Goal: Find specific page/section: Find specific page/section

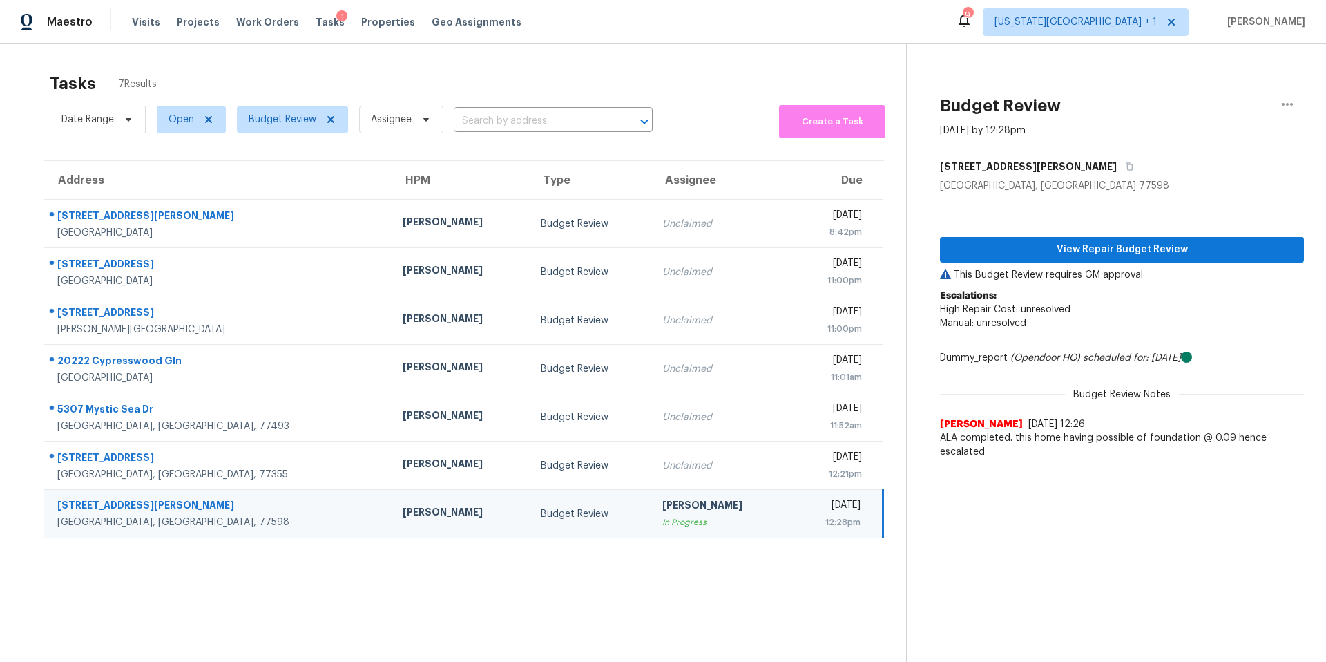
scroll to position [44, 0]
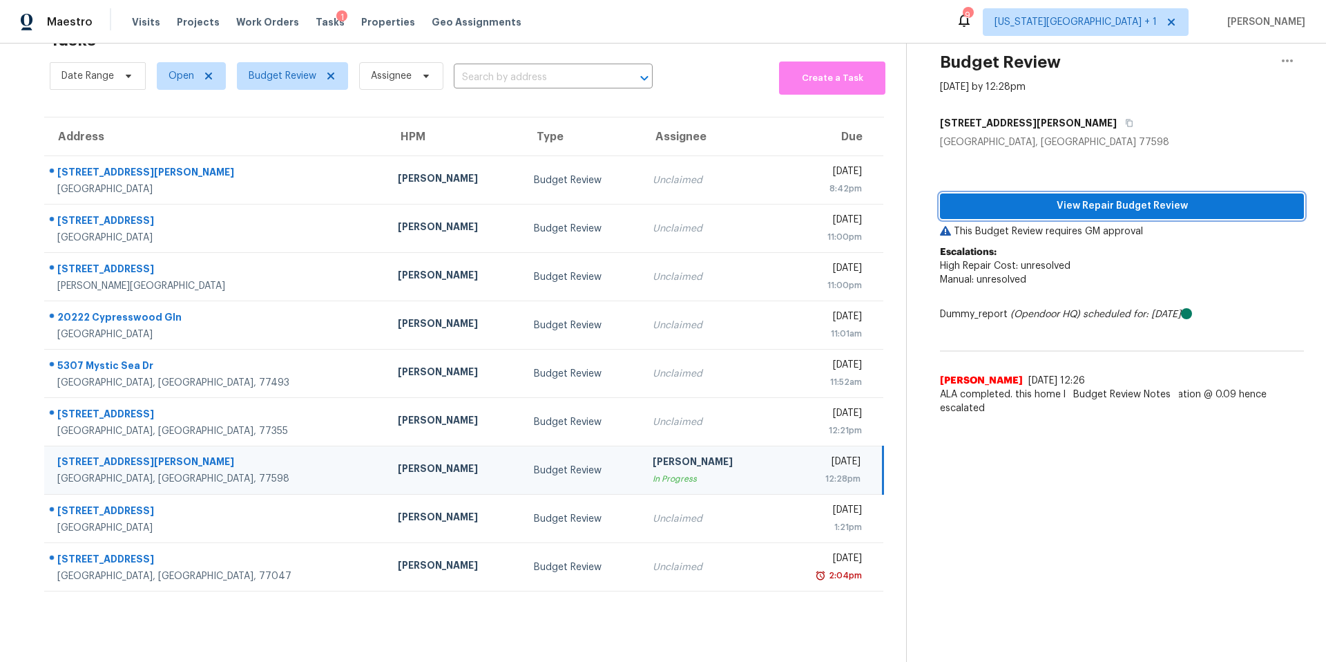
click at [992, 198] on span "View Repair Budget Review" at bounding box center [1122, 206] width 342 height 17
click at [1010, 209] on span "View Repair Budget Review" at bounding box center [1122, 206] width 342 height 17
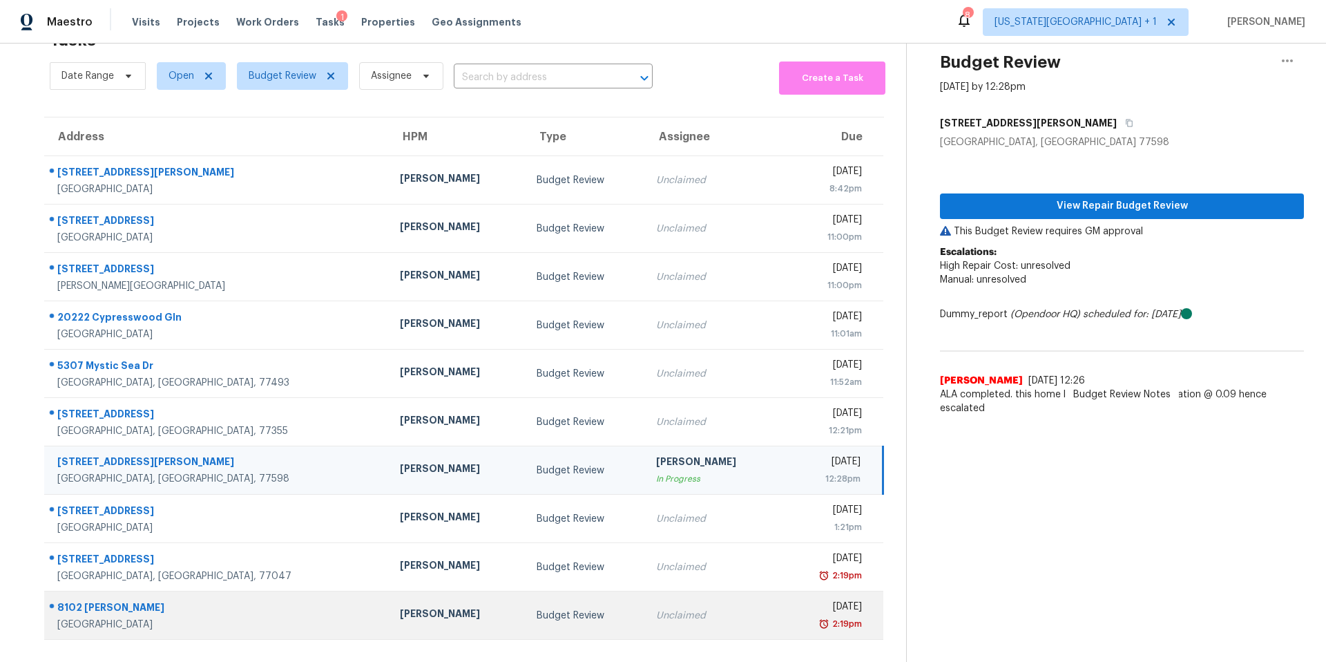
click at [400, 615] on div "[PERSON_NAME]" at bounding box center [457, 614] width 115 height 17
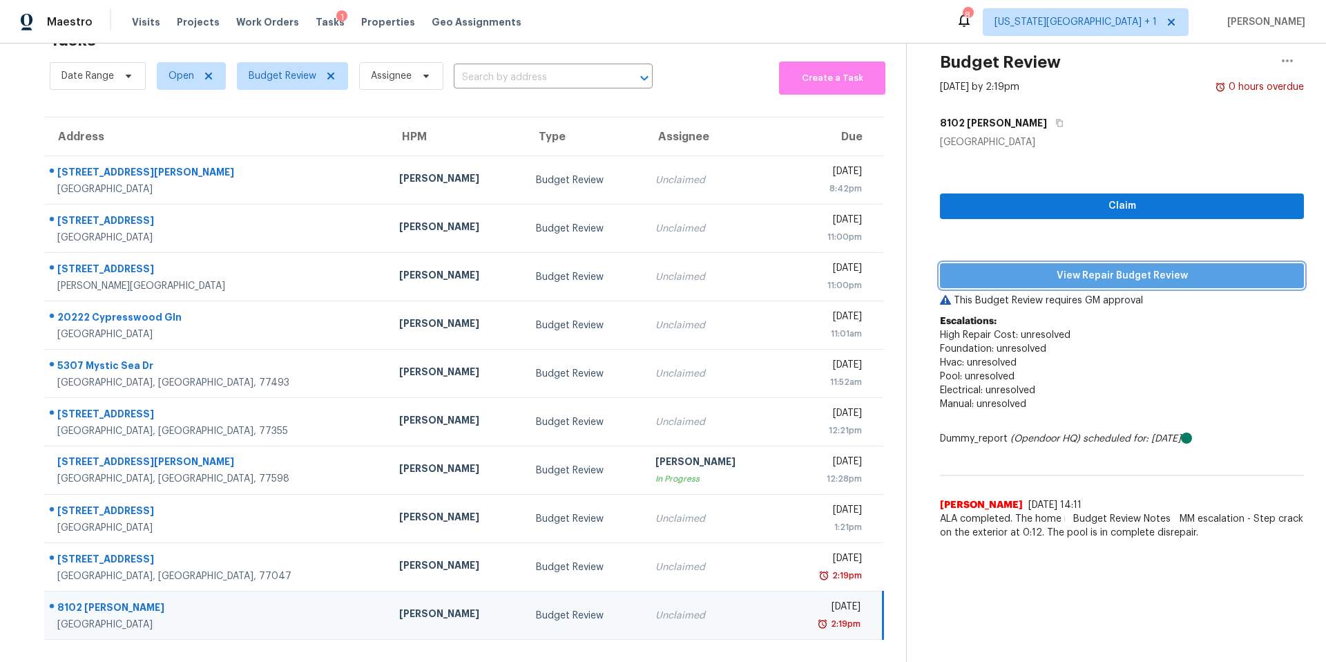
click at [991, 276] on span "View Repair Budget Review" at bounding box center [1122, 275] width 342 height 17
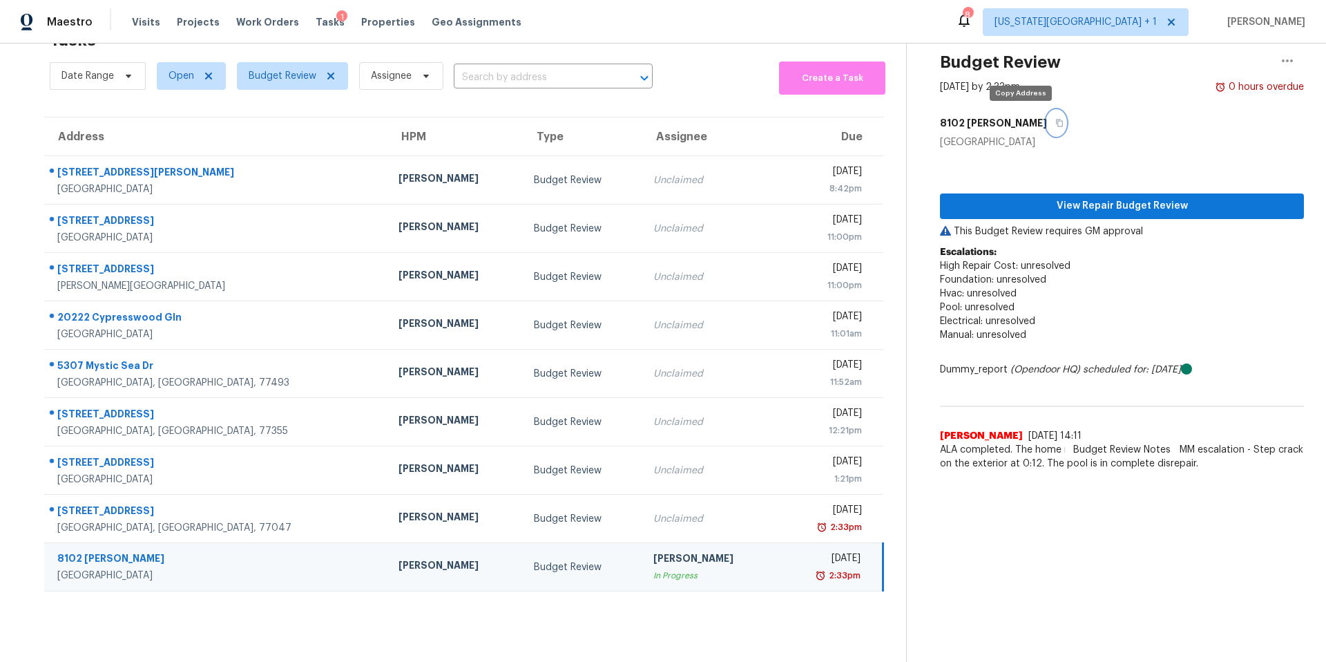
click at [1056, 123] on icon "button" at bounding box center [1059, 123] width 7 height 8
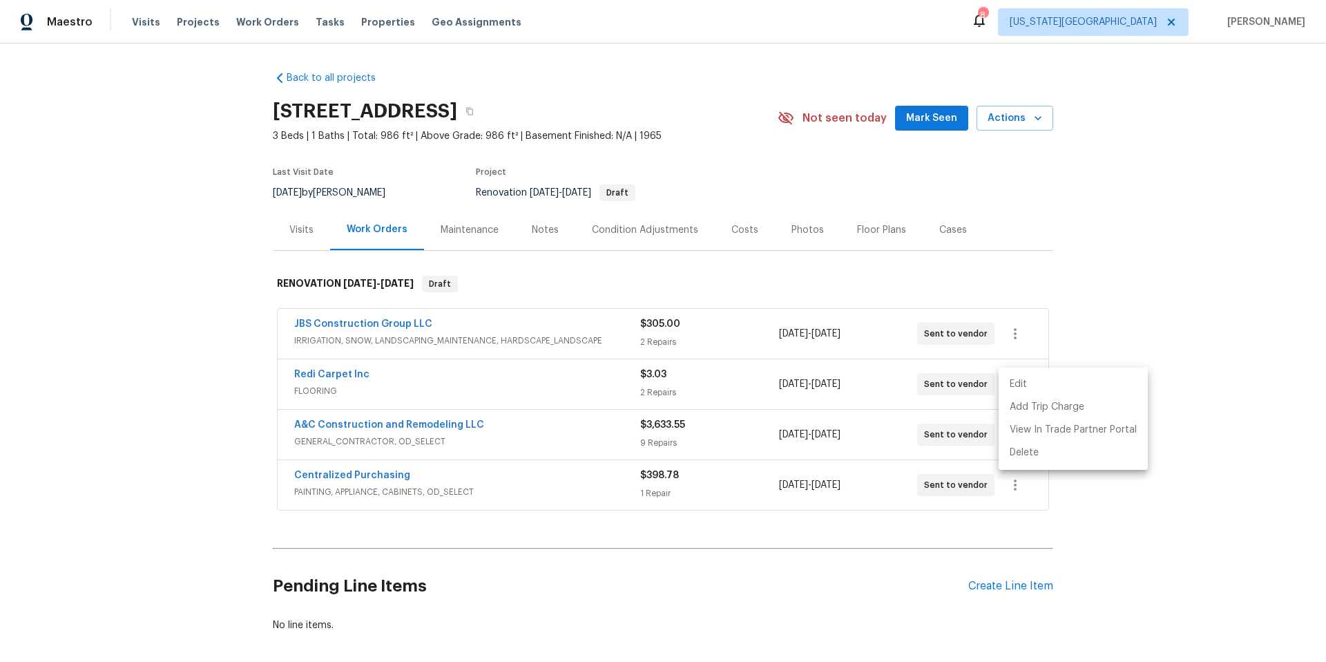
click at [151, 15] on div at bounding box center [663, 331] width 1326 height 662
click at [150, 20] on span "Visits" at bounding box center [146, 22] width 28 height 14
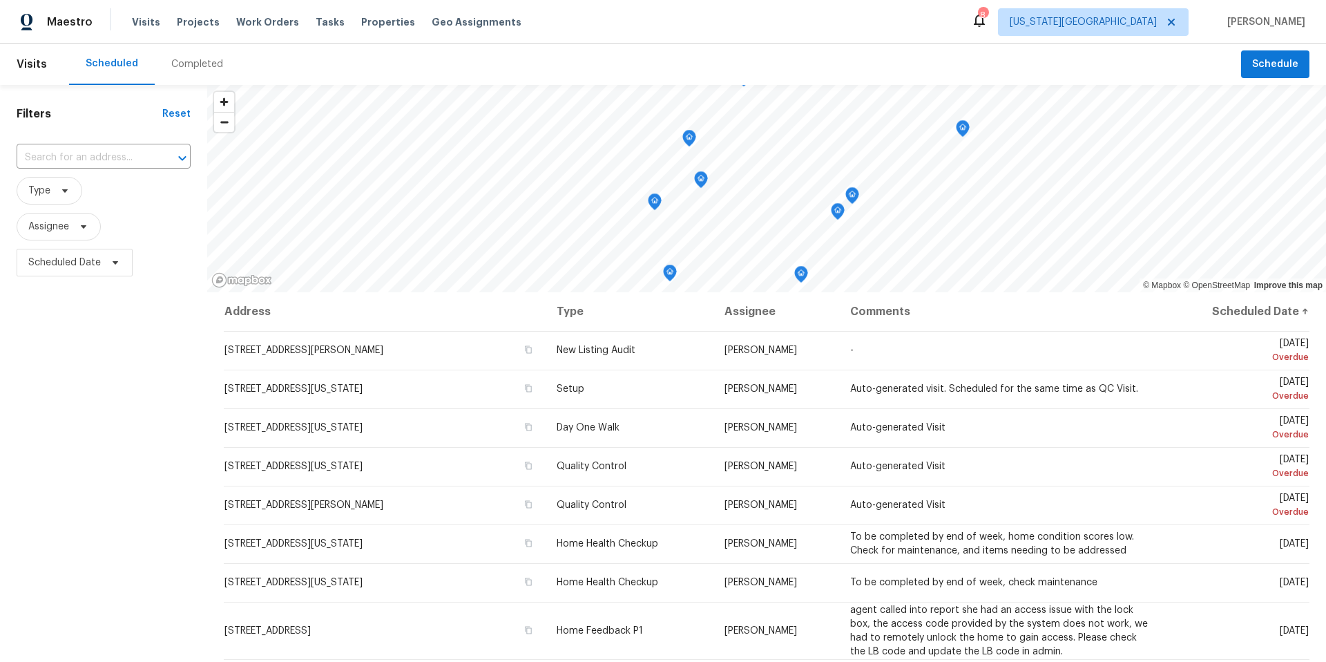
click at [193, 61] on div "Completed" at bounding box center [197, 64] width 52 height 14
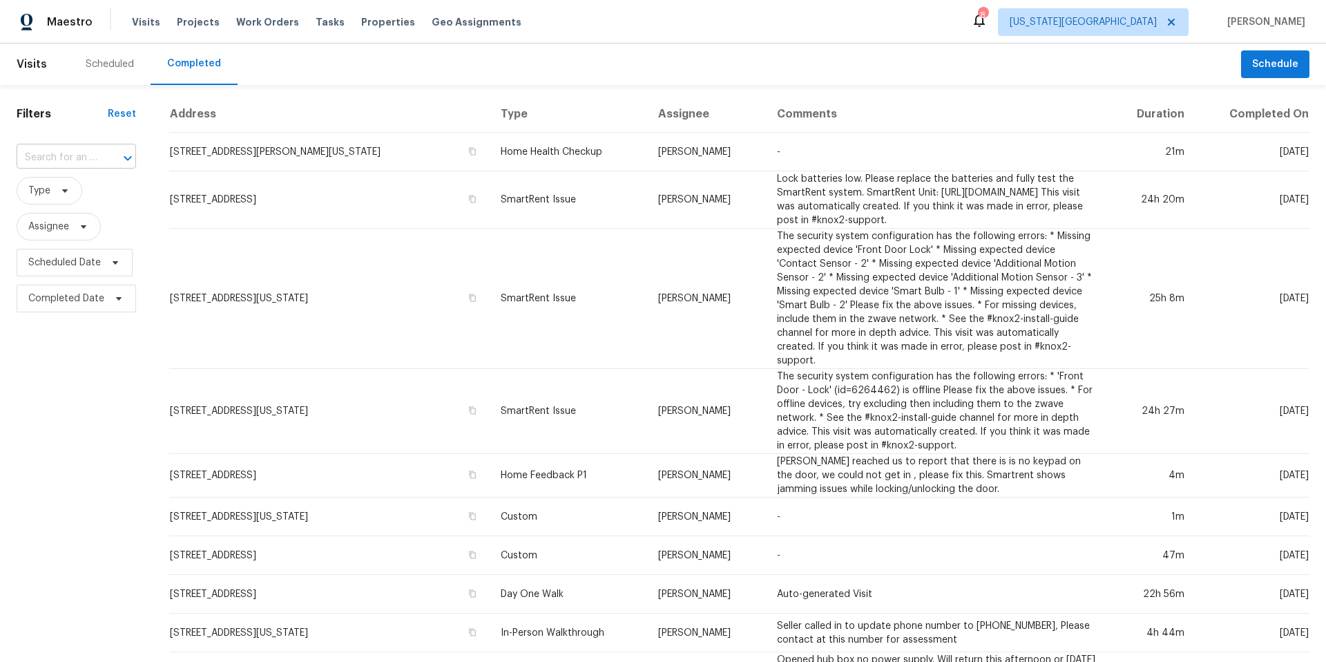
click at [88, 155] on input "text" at bounding box center [57, 157] width 81 height 21
type input "2811"
click at [1147, 23] on span "[US_STATE][GEOGRAPHIC_DATA]" at bounding box center [1083, 22] width 147 height 14
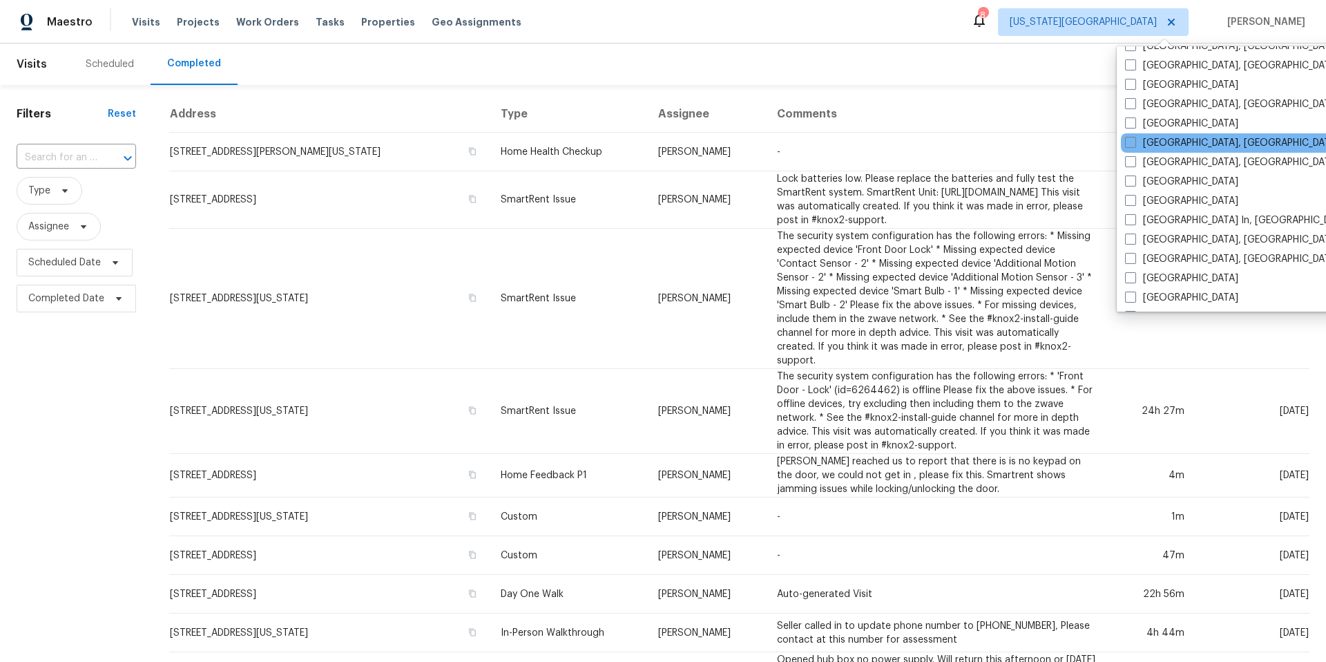
scroll to position [461, 0]
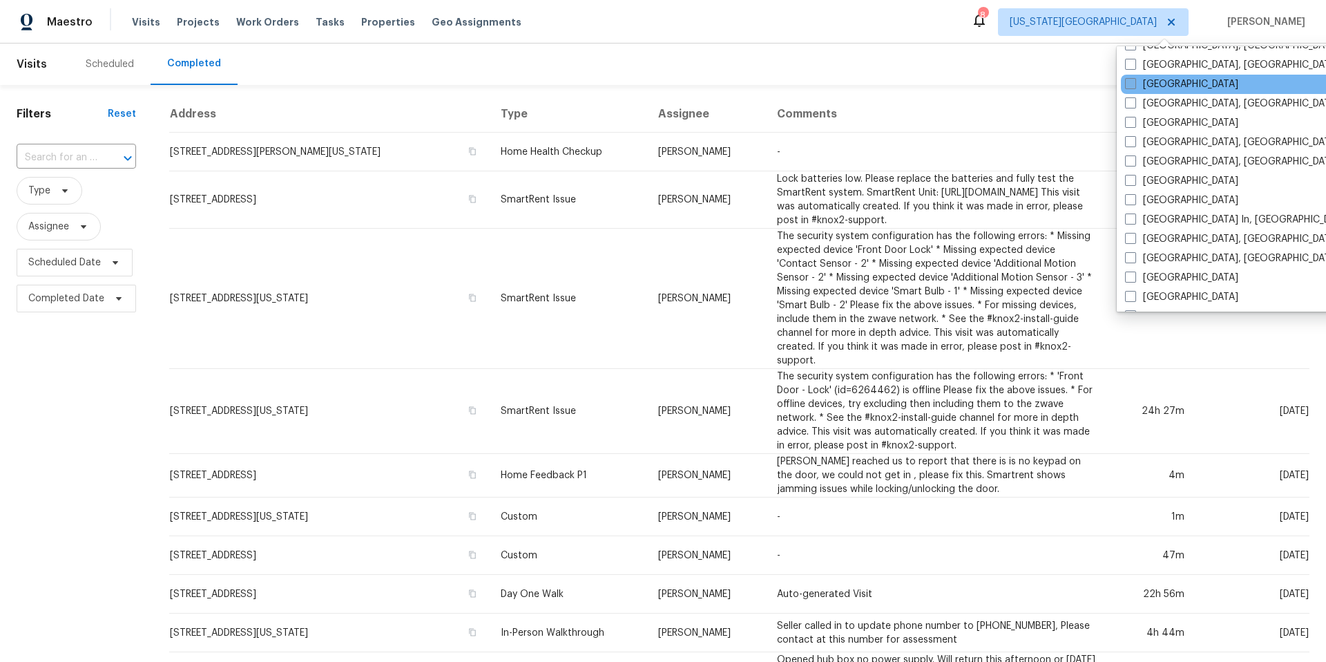
click at [1133, 88] on span at bounding box center [1130, 83] width 11 height 11
click at [1133, 86] on input "[GEOGRAPHIC_DATA]" at bounding box center [1129, 81] width 9 height 9
checkbox input "true"
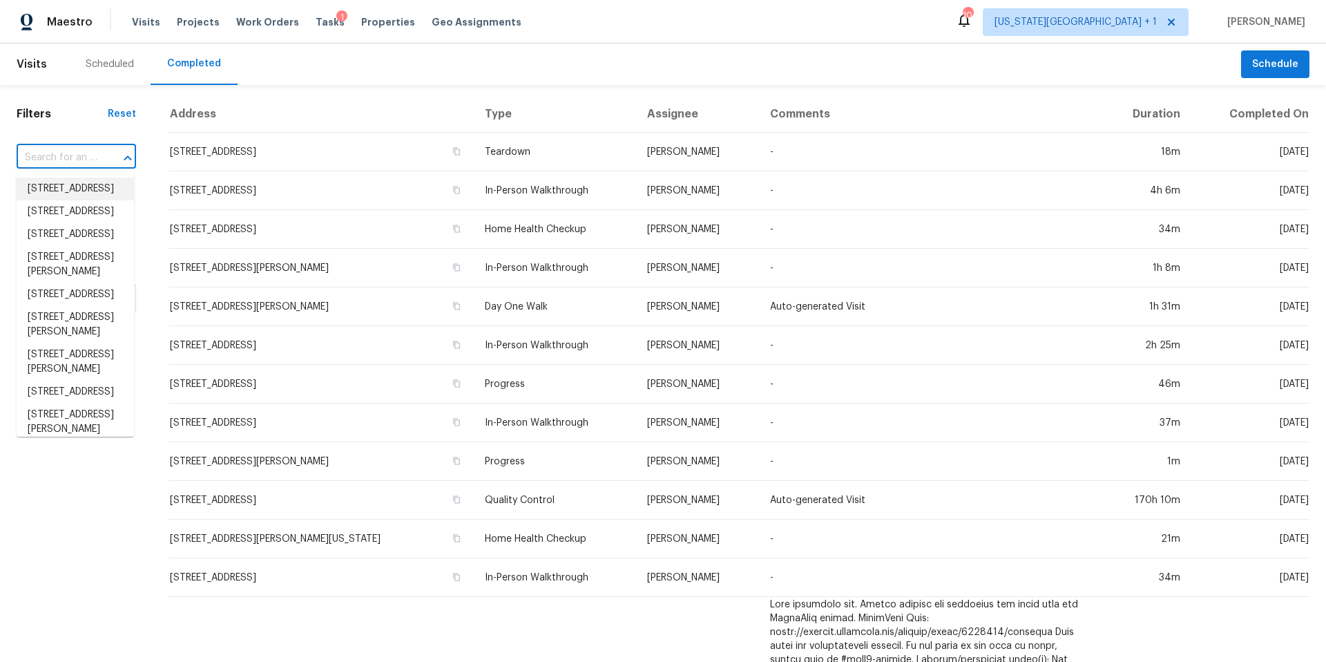
click at [73, 158] on input "text" at bounding box center [57, 157] width 81 height 21
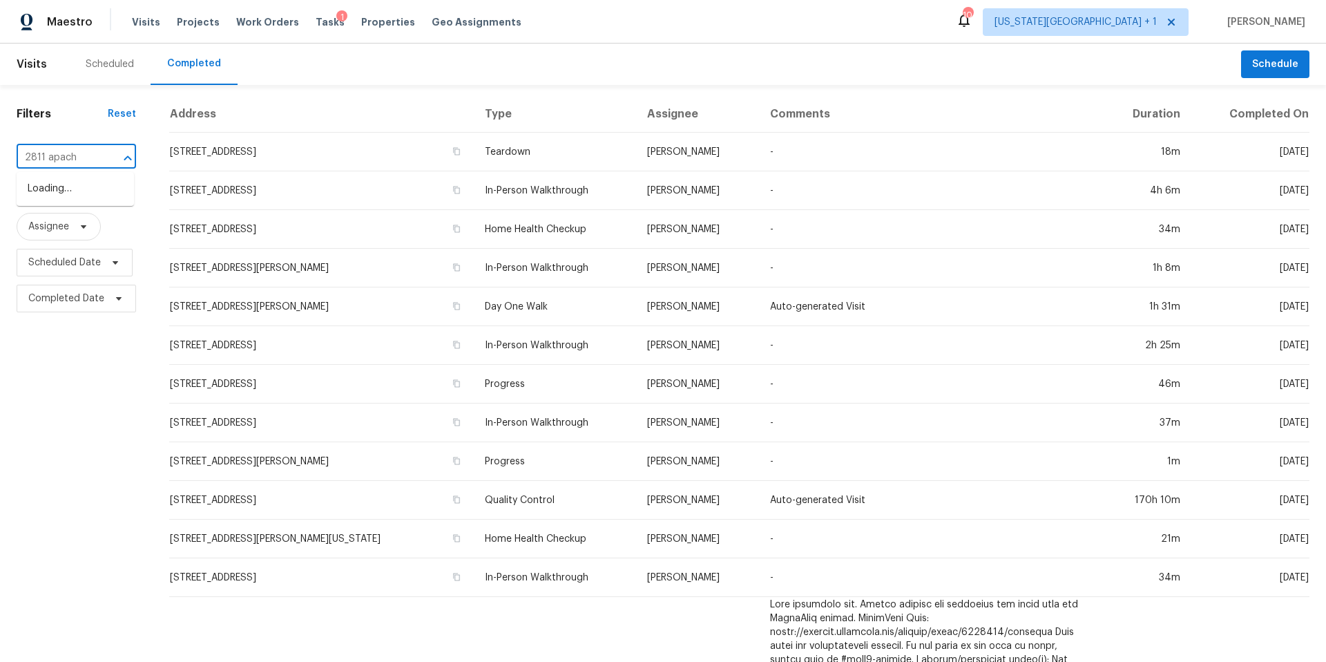
type input "2811 apache"
click at [66, 200] on li "[STREET_ADDRESS]" at bounding box center [75, 189] width 117 height 23
